Goal: Information Seeking & Learning: Understand process/instructions

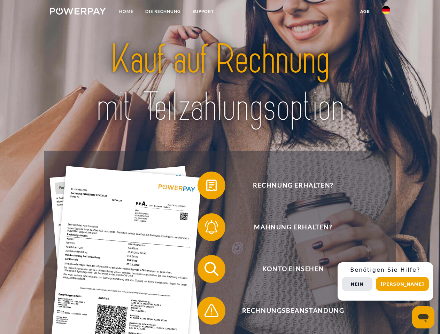
click at [78, 12] on img at bounding box center [78, 11] width 56 height 7
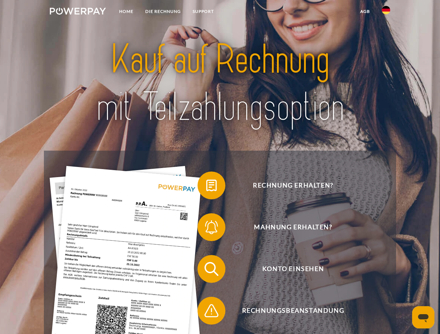
click at [386, 12] on img at bounding box center [386, 10] width 8 height 8
click at [365, 11] on link "agb" at bounding box center [365, 11] width 22 height 13
click at [206, 187] on span at bounding box center [201, 185] width 35 height 35
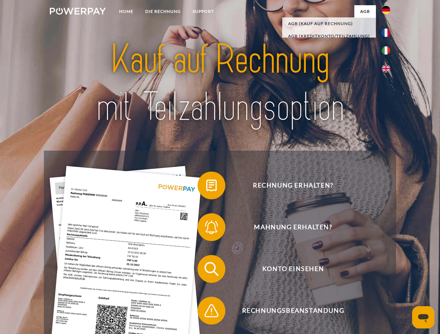
click at [206, 229] on span at bounding box center [201, 227] width 35 height 35
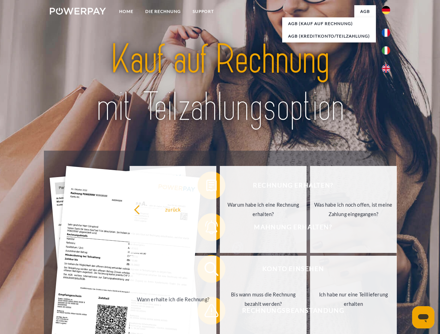
click at [220, 271] on link "Bis wann muss die Rechnung bezahlt werden?" at bounding box center [263, 299] width 87 height 87
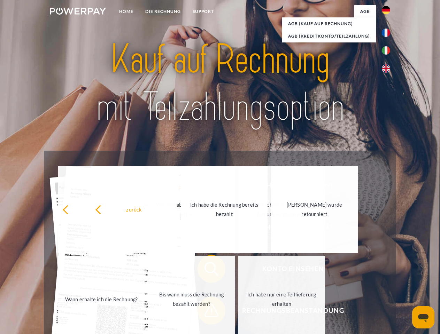
click at [238, 312] on link "Ich habe nur eine Teillieferung erhalten" at bounding box center [281, 299] width 87 height 87
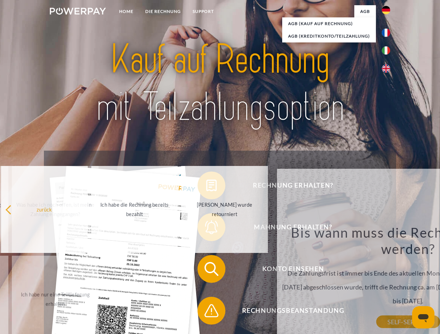
click at [388, 282] on div "Rechnung erhalten? Mahnung erhalten? Konto einsehen" at bounding box center [220, 290] width 352 height 279
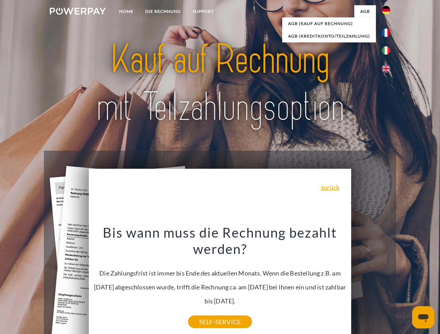
click at [371, 283] on span "Konto einsehen" at bounding box center [293, 269] width 171 height 28
click at [405, 284] on header "Home DIE RECHNUNG SUPPORT" at bounding box center [220, 240] width 440 height 481
